Goal: Task Accomplishment & Management: Use online tool/utility

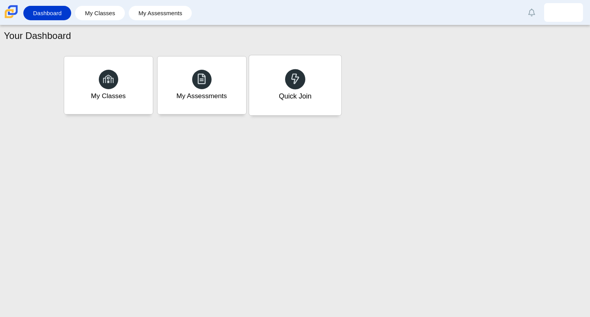
click at [296, 79] on icon at bounding box center [295, 78] width 11 height 11
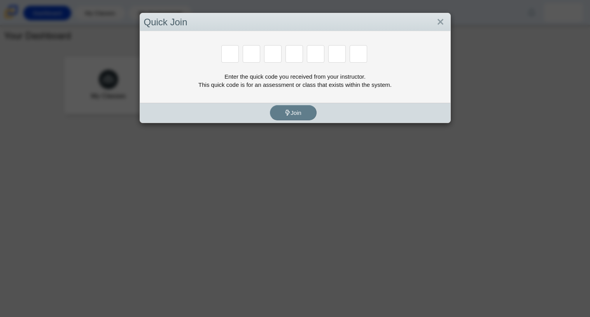
click at [269, 47] on input "Enter Access Code Digit 3" at bounding box center [272, 53] width 17 height 17
type input "d"
type input "e"
type input "g"
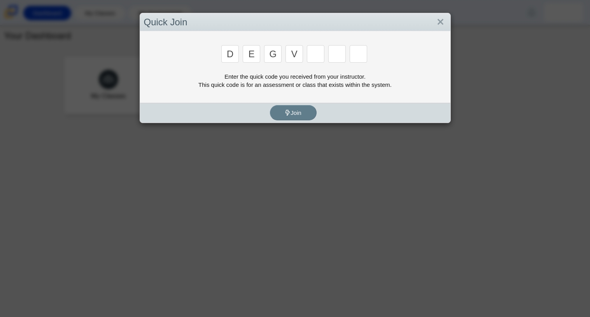
type input "v"
type input "9"
type input "b"
type input "5"
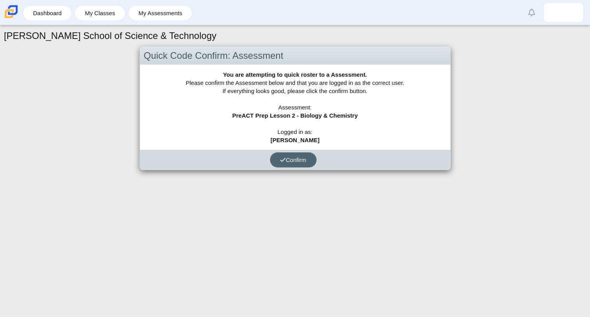
click at [292, 163] on button "Confirm" at bounding box center [293, 159] width 47 height 15
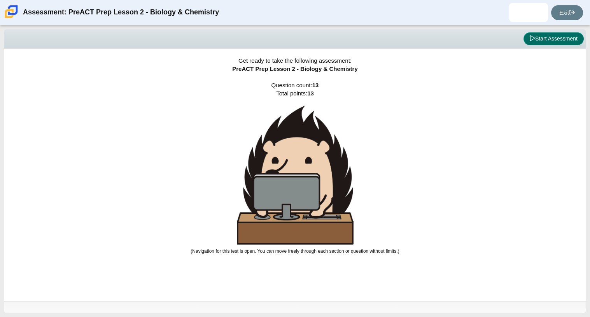
click at [539, 32] on button "Start Assessment" at bounding box center [553, 38] width 60 height 13
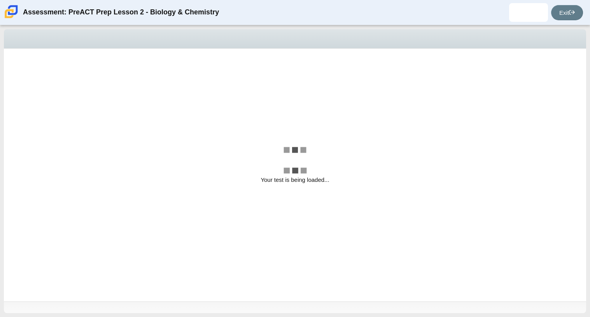
select select "58607607-65e7-4836-9523-ecd11f1865a2"
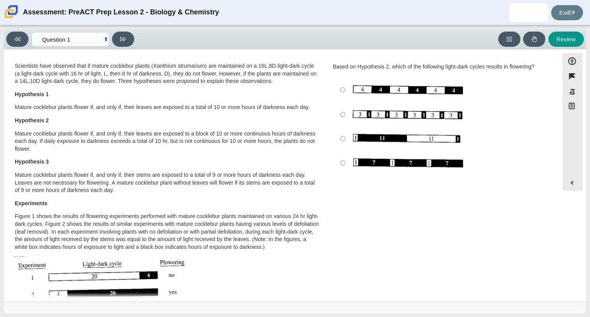
click at [537, 257] on div "Scientists have observed that if mature cocklebur plants (Xanthium strumarium) …" at bounding box center [281, 299] width 547 height 476
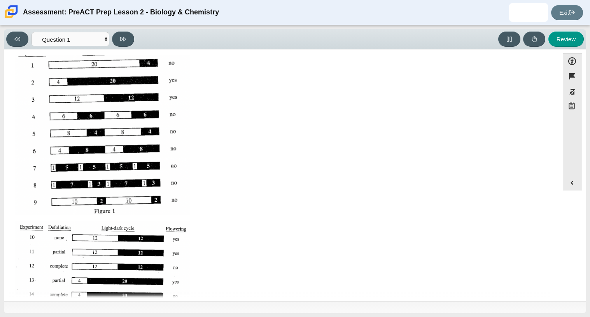
scroll to position [245, 0]
